Goal: Find specific page/section: Find specific page/section

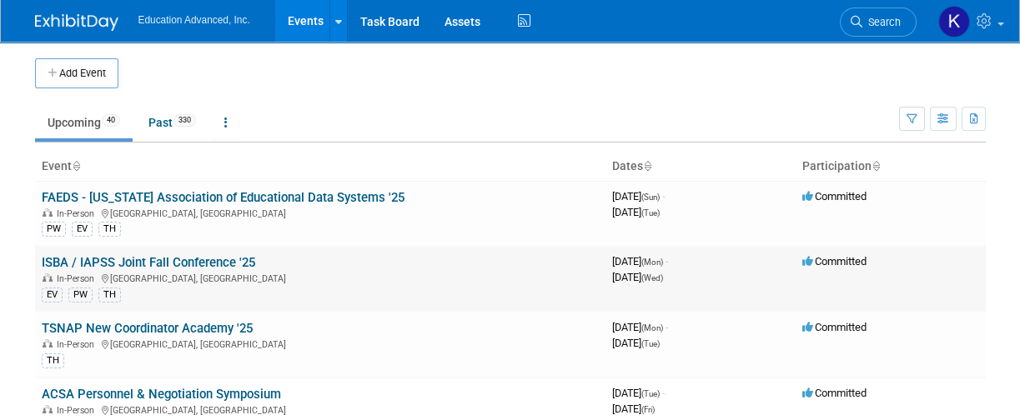
click at [202, 257] on link "ISBA / IAPSS Joint Fall Conference '25" at bounding box center [149, 262] width 214 height 15
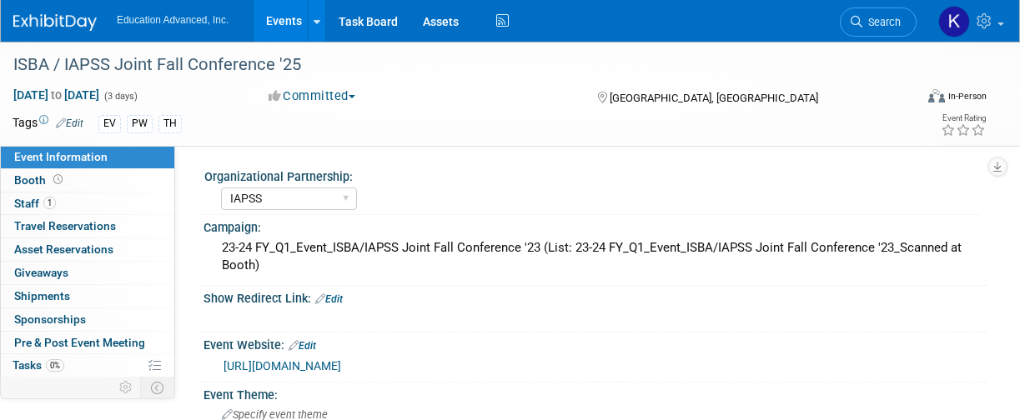
select select "IAPSS"
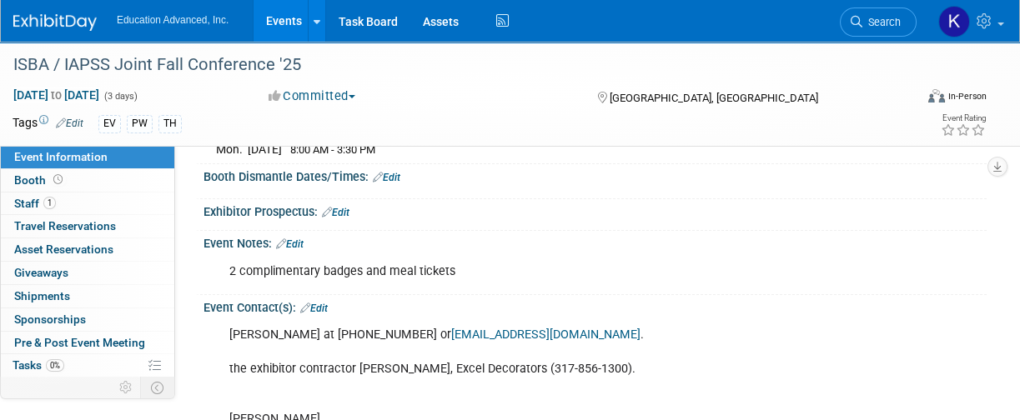
scroll to position [667, 0]
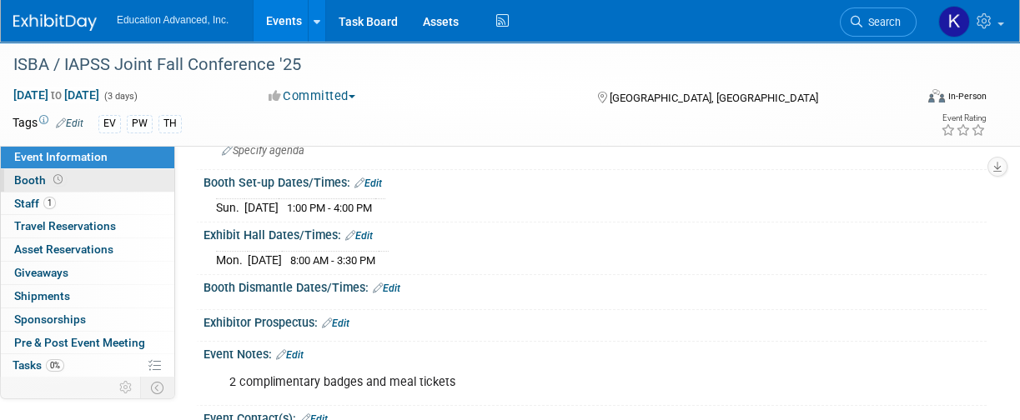
click at [35, 182] on span "Booth" at bounding box center [40, 180] width 52 height 13
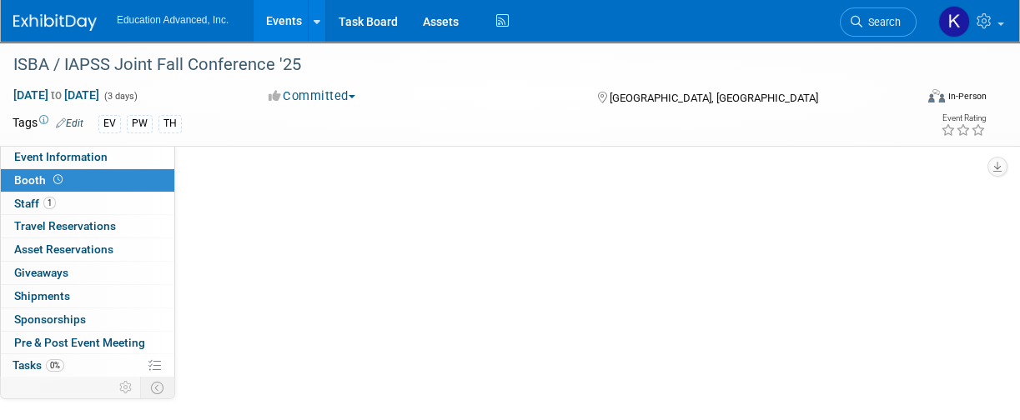
scroll to position [0, 0]
select select "Education Advanced, Inc."
select select "10x10"
